Goal: Information Seeking & Learning: Learn about a topic

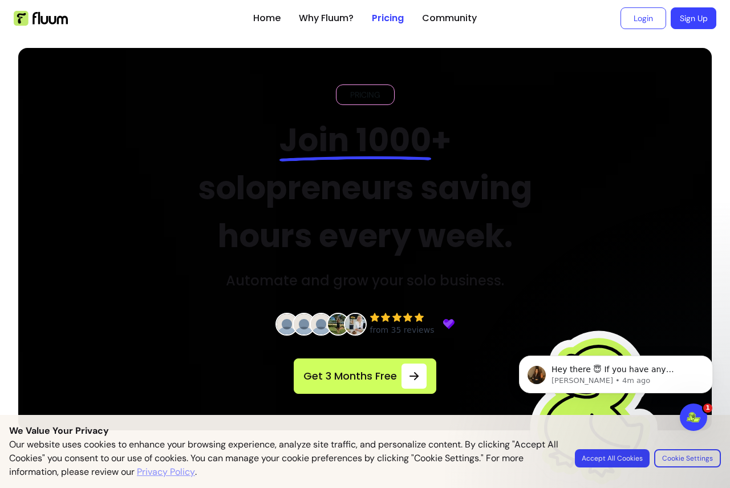
click at [603, 460] on button "Accept All Cookies" at bounding box center [612, 458] width 75 height 18
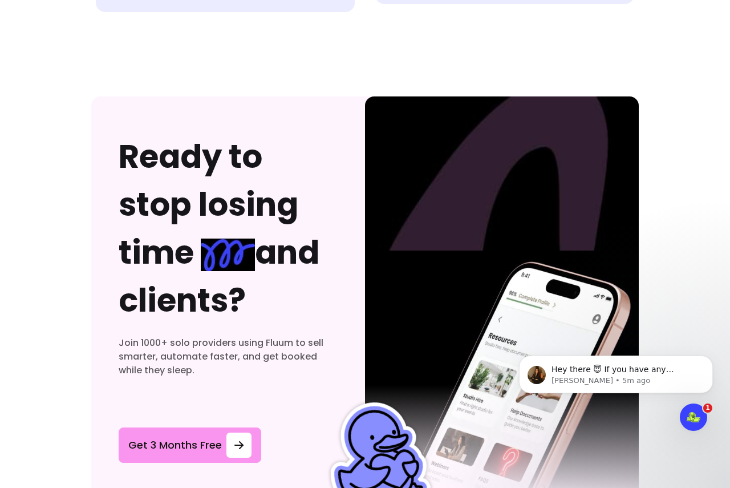
scroll to position [6357, 0]
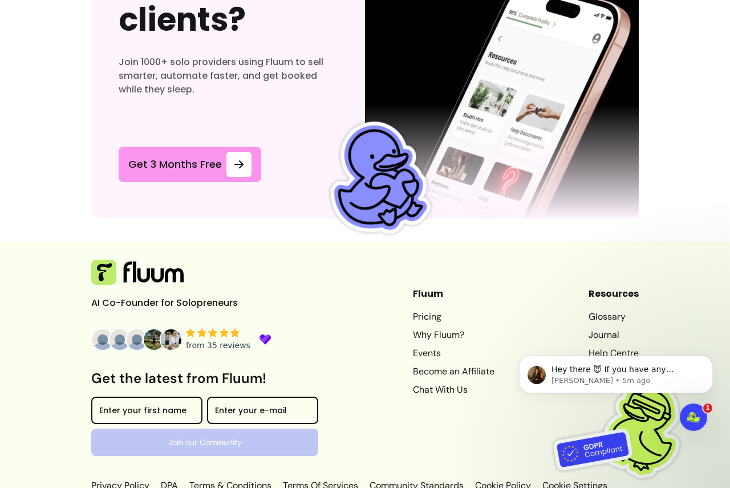
click at [234, 478] on link "Terms & Conditions" at bounding box center [230, 485] width 87 height 14
drag, startPoint x: 121, startPoint y: 458, endPoint x: 137, endPoint y: 462, distance: 16.5
click at [121, 478] on link "Privacy Policy" at bounding box center [121, 485] width 60 height 14
drag, startPoint x: 385, startPoint y: 480, endPoint x: 428, endPoint y: 479, distance: 42.2
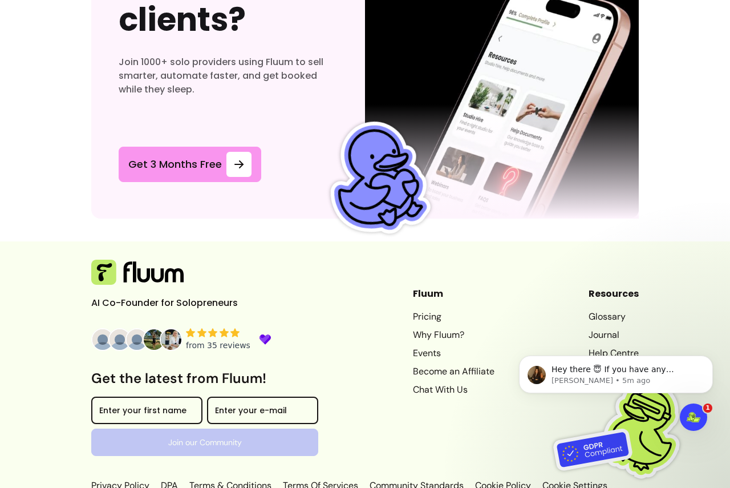
copy p "ZenPass LTD ."
drag, startPoint x: 386, startPoint y: 481, endPoint x: 423, endPoint y: 480, distance: 37.1
copy p "ZenPass LTD"
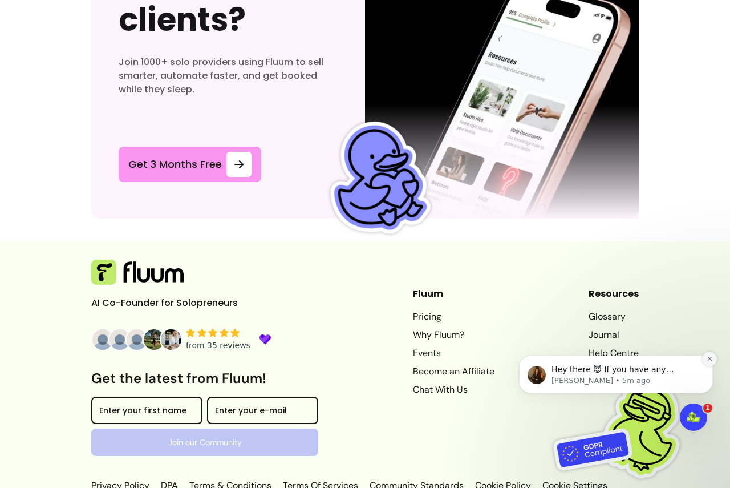
click at [714, 358] on button "Dismiss notification" at bounding box center [709, 358] width 15 height 15
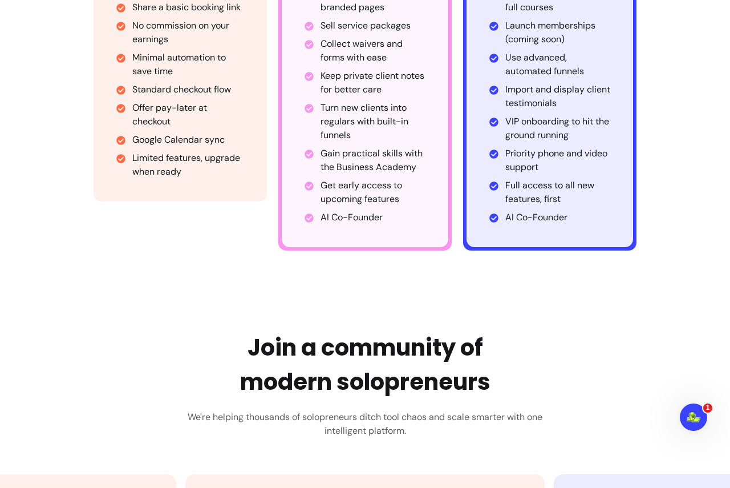
scroll to position [1198, 0]
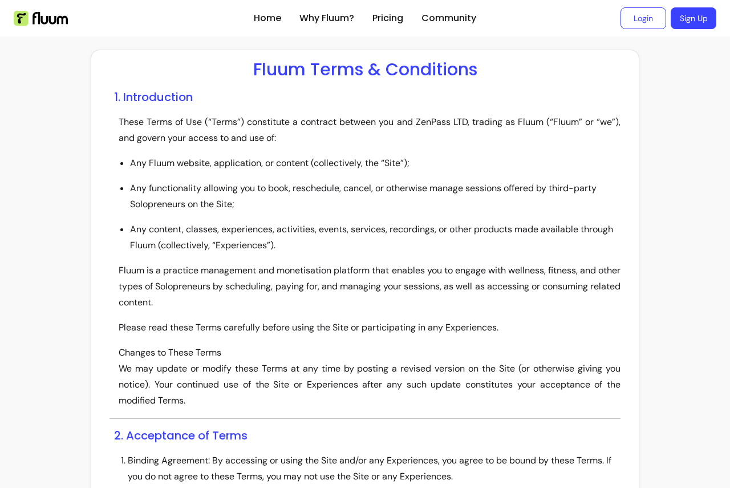
click at [319, 239] on li "Any content, classes, experiences, activities, events, services, recordings, or…" at bounding box center [375, 237] width 490 height 32
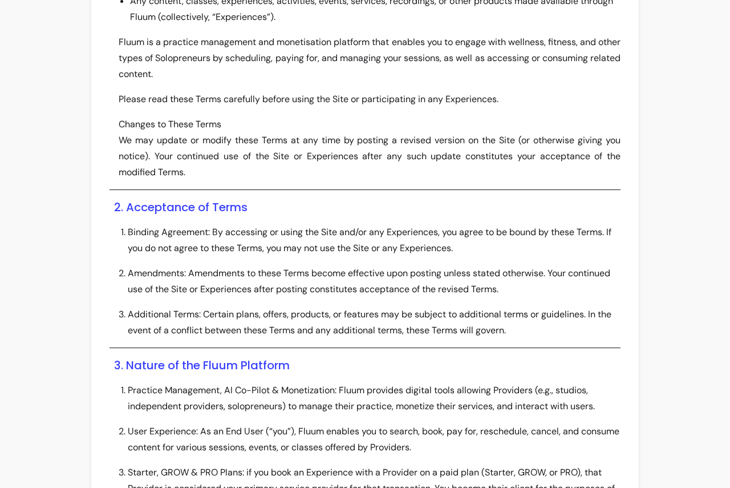
scroll to position [3547, 0]
